Goal: Navigation & Orientation: Find specific page/section

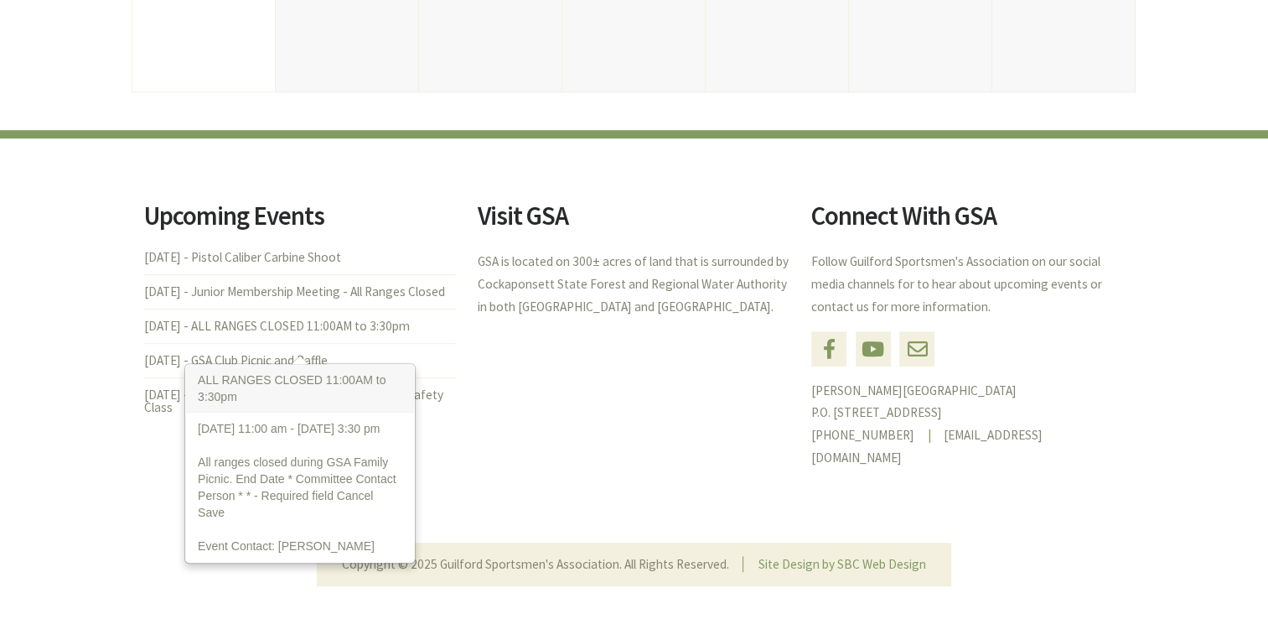
scroll to position [1249, 0]
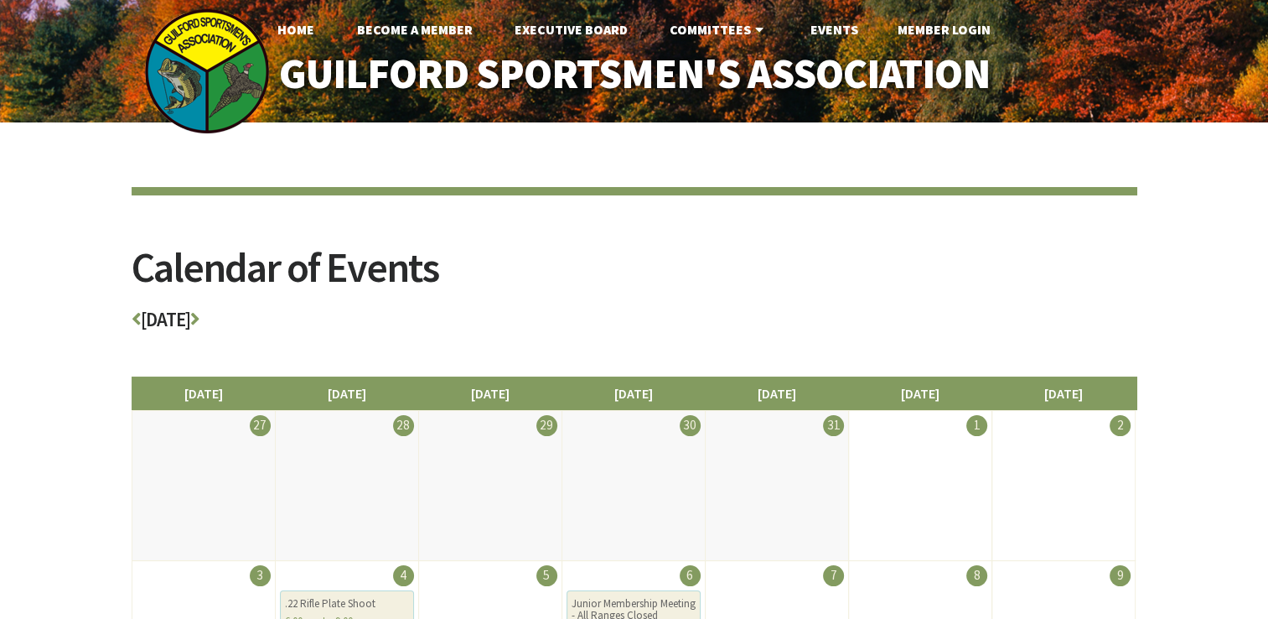
click at [1133, 303] on h2 "Calendar of Events" at bounding box center [635, 277] width 1006 height 63
click at [844, 32] on link "Events" at bounding box center [833, 30] width 75 height 34
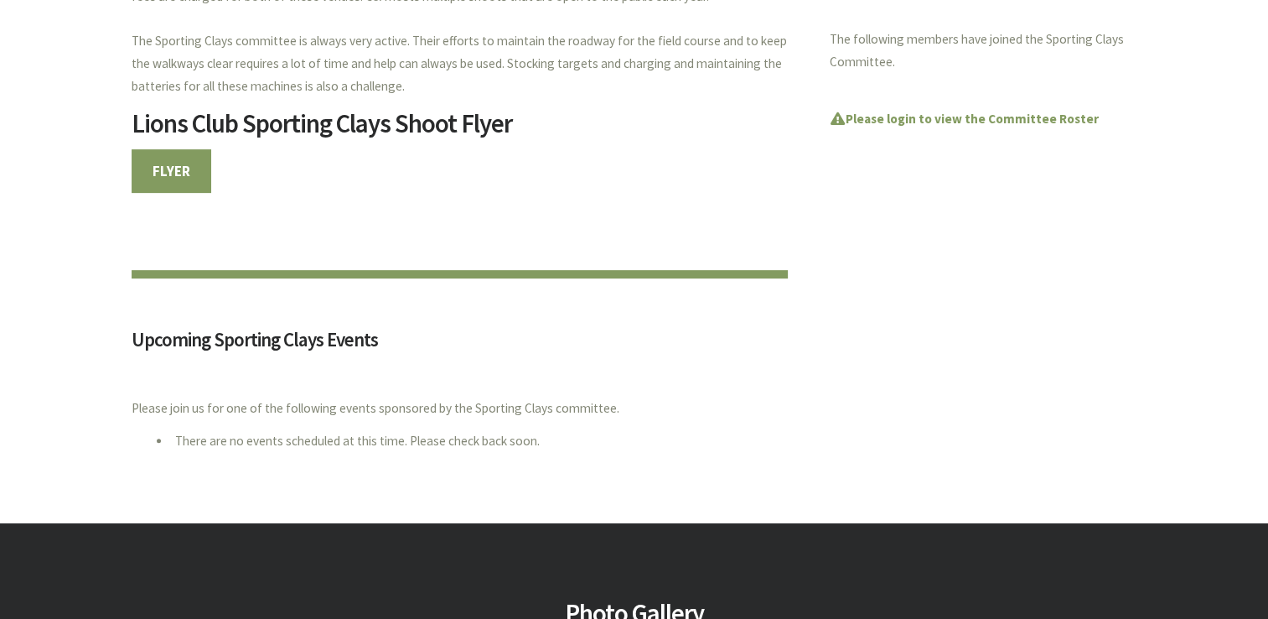
scroll to position [636, 0]
